Goal: Information Seeking & Learning: Understand process/instructions

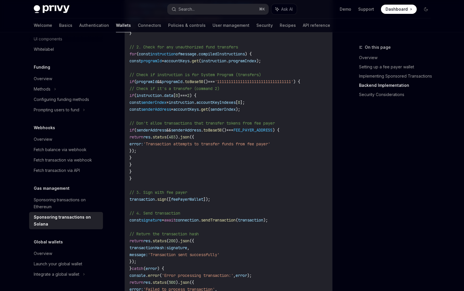
scroll to position [1252, 0]
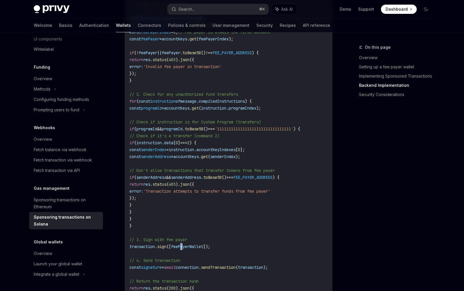
drag, startPoint x: 193, startPoint y: 251, endPoint x: 205, endPoint y: 251, distance: 11.8
click at [197, 249] on span "feePayerWallet" at bounding box center [187, 246] width 32 height 5
drag, startPoint x: 206, startPoint y: 251, endPoint x: 216, endPoint y: 251, distance: 10.4
click at [203, 249] on span "feePayerWallet" at bounding box center [187, 246] width 32 height 5
drag, startPoint x: 216, startPoint y: 251, endPoint x: 256, endPoint y: 248, distance: 40.2
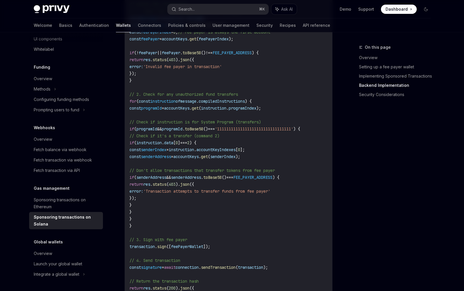
click at [210, 249] on span "transaction . sign ([ feePayerWallet ]);" at bounding box center [170, 246] width 81 height 5
click at [256, 248] on code "// Backend implementation (Node.js with Express) import express from 'express' …" at bounding box center [244, 90] width 228 height 623
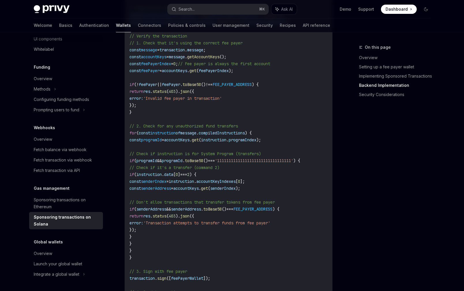
scroll to position [1219, 0]
drag, startPoint x: 140, startPoint y: 75, endPoint x: 258, endPoint y: 72, distance: 118.6
click at [258, 72] on code "// Backend implementation (Node.js with Express) import express from 'express' …" at bounding box center [244, 122] width 228 height 623
copy span "const feePayer = accountKeys . get ( feePayerIndex );"
click at [185, 106] on code "// Backend implementation (Node.js with Express) import express from 'express' …" at bounding box center [244, 122] width 228 height 623
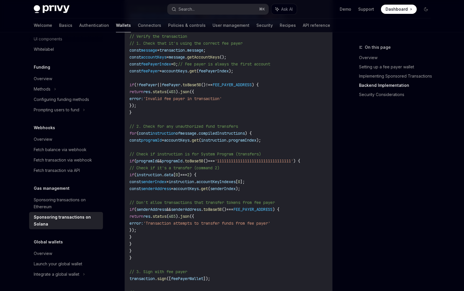
click at [160, 74] on span "feePayer" at bounding box center [150, 70] width 18 height 5
copy span "feePayer"
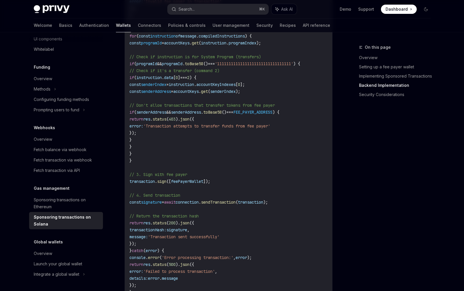
scroll to position [1318, 0]
click at [143, 176] on span "// 3. Sign with fee payer" at bounding box center [159, 173] width 58 height 5
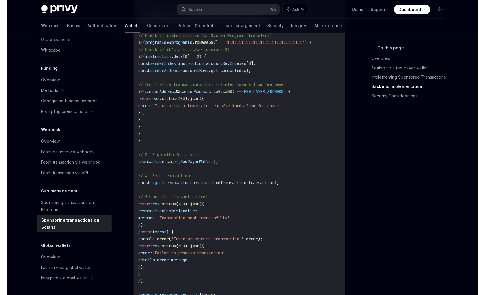
scroll to position [1369, 0]
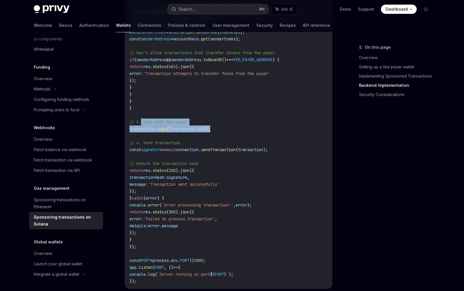
drag, startPoint x: 140, startPoint y: 125, endPoint x: 225, endPoint y: 131, distance: 84.7
copy code "/ 3. Sign with fee payer transaction . sign ([ feePayerWallet ]);"
click at [263, 152] on span "transaction" at bounding box center [250, 149] width 25 height 5
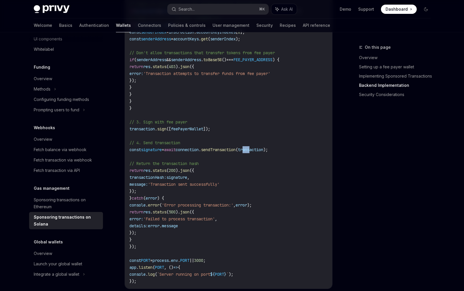
drag, startPoint x: 276, startPoint y: 153, endPoint x: 390, endPoint y: 165, distance: 115.2
click at [263, 152] on span "transaction" at bounding box center [250, 149] width 25 height 5
drag, startPoint x: 390, startPoint y: 165, endPoint x: 468, endPoint y: 164, distance: 77.9
click at [390, 165] on div "On this page Overview Setting up a fee payer wallet Implementing Sponsored Tran…" at bounding box center [392, 167] width 88 height 247
type textarea "*"
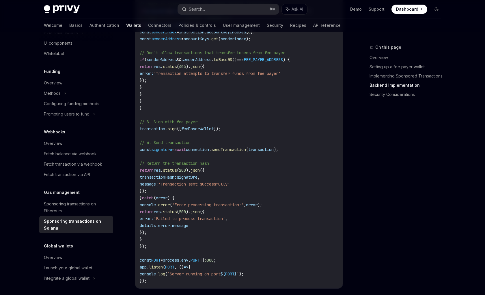
scroll to position [204, 0]
drag, startPoint x: 218, startPoint y: 131, endPoint x: 221, endPoint y: 132, distance: 3.0
click at [213, 132] on span "feePayerWallet" at bounding box center [197, 128] width 32 height 5
drag, startPoint x: 279, startPoint y: 127, endPoint x: 340, endPoint y: 116, distance: 61.4
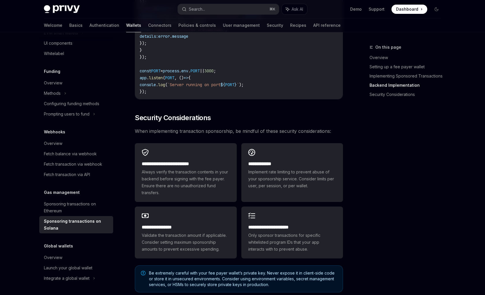
scroll to position [1649, 0]
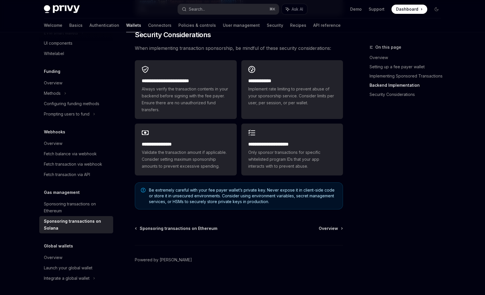
click at [359, 145] on div "On this page Overview Setting up a fee payer wallet Implementing Sponsored Tran…" at bounding box center [402, 170] width 88 height 252
